Goal: Transaction & Acquisition: Download file/media

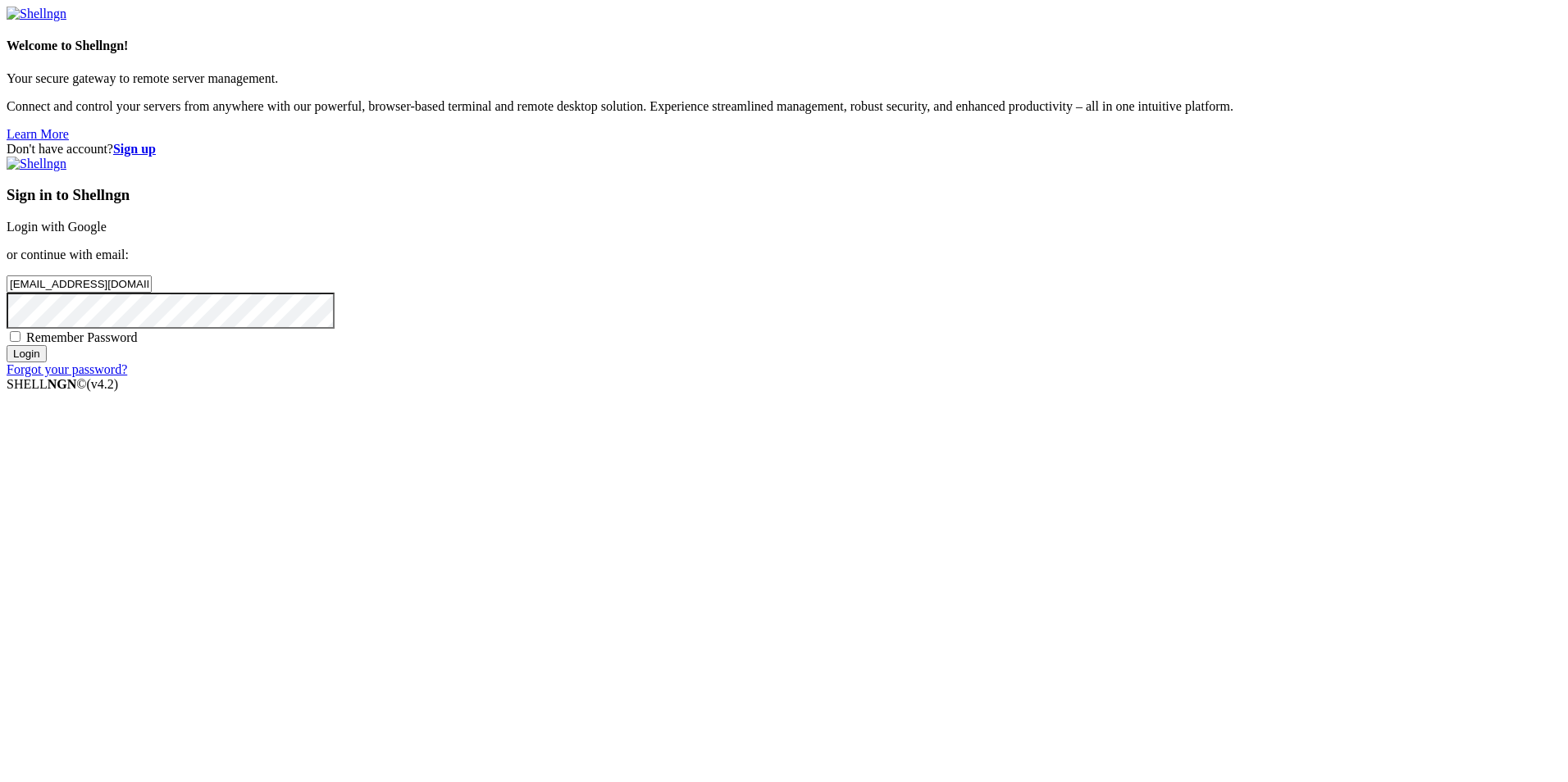
type input "[EMAIL_ADDRESS][DOMAIN_NAME]"
click at [7, 345] on input "Login" at bounding box center [26, 354] width 40 height 17
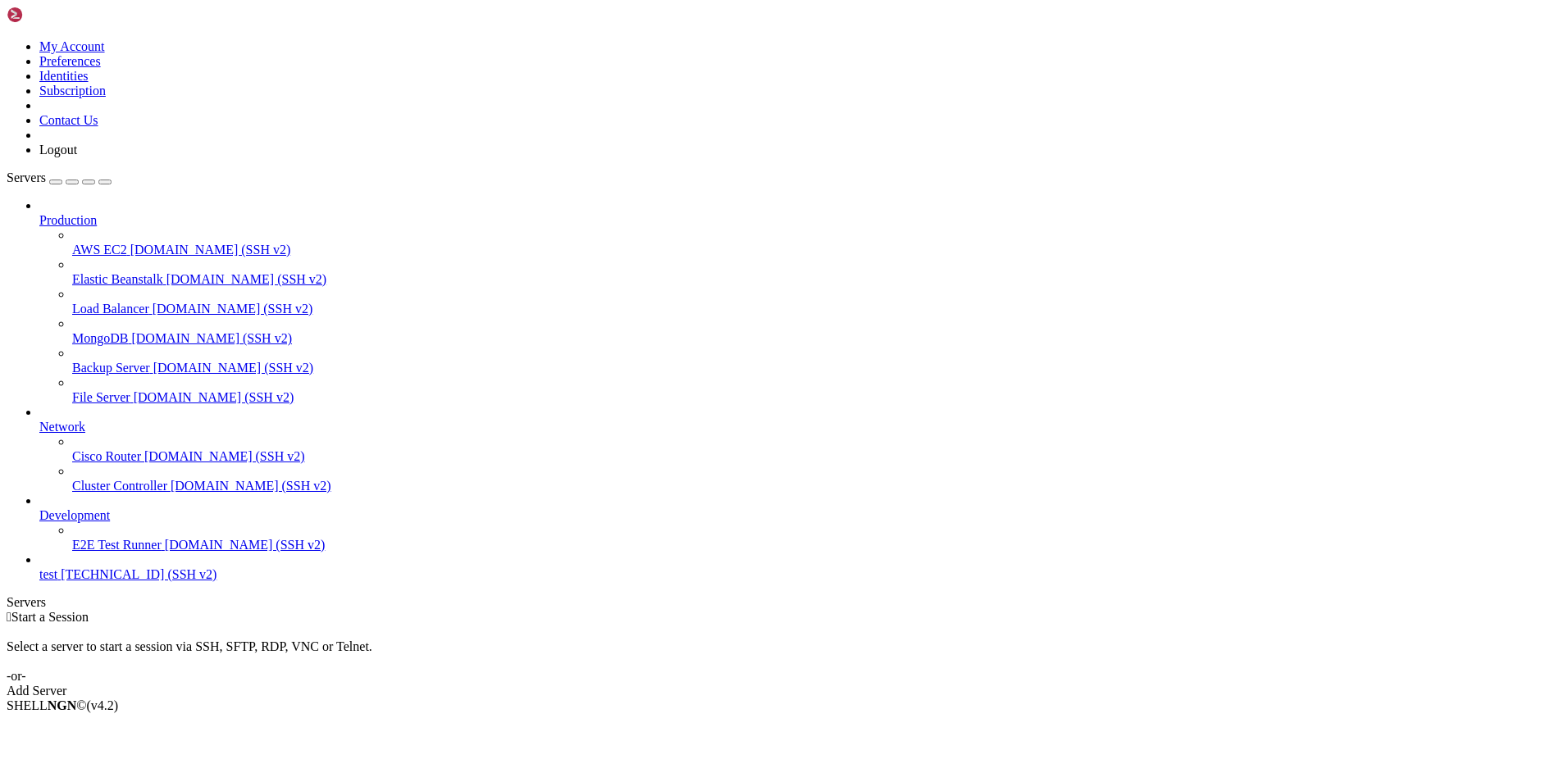
click at [85, 582] on span "[TECHNICAL_ID] (SSH v2)" at bounding box center [138, 574] width 155 height 14
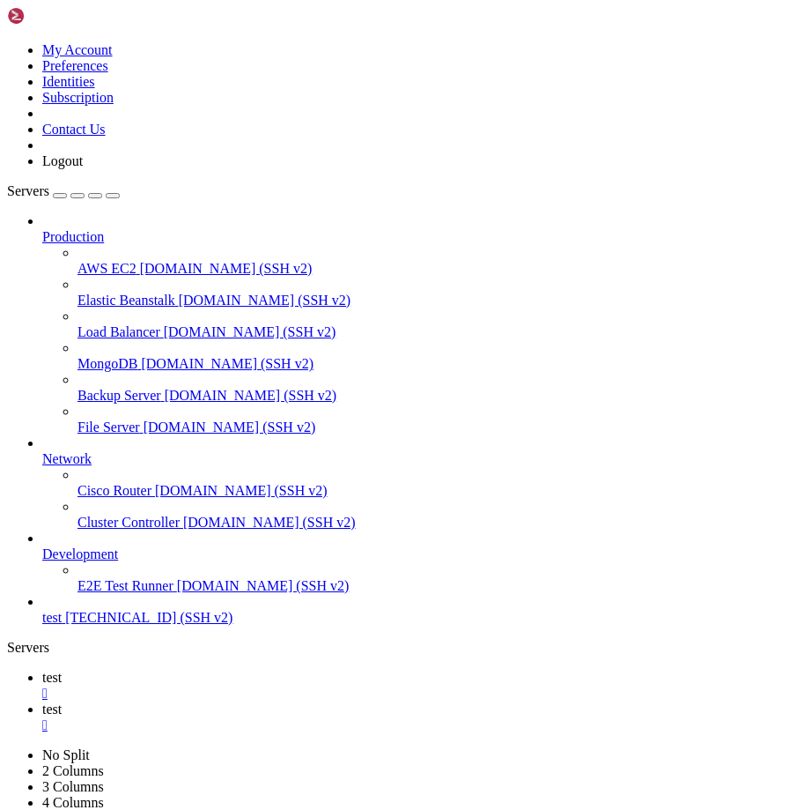
type input "/root"
drag, startPoint x: 319, startPoint y: 541, endPoint x: 356, endPoint y: 536, distance: 37.3
